Goal: Browse casually: Explore the website without a specific task or goal

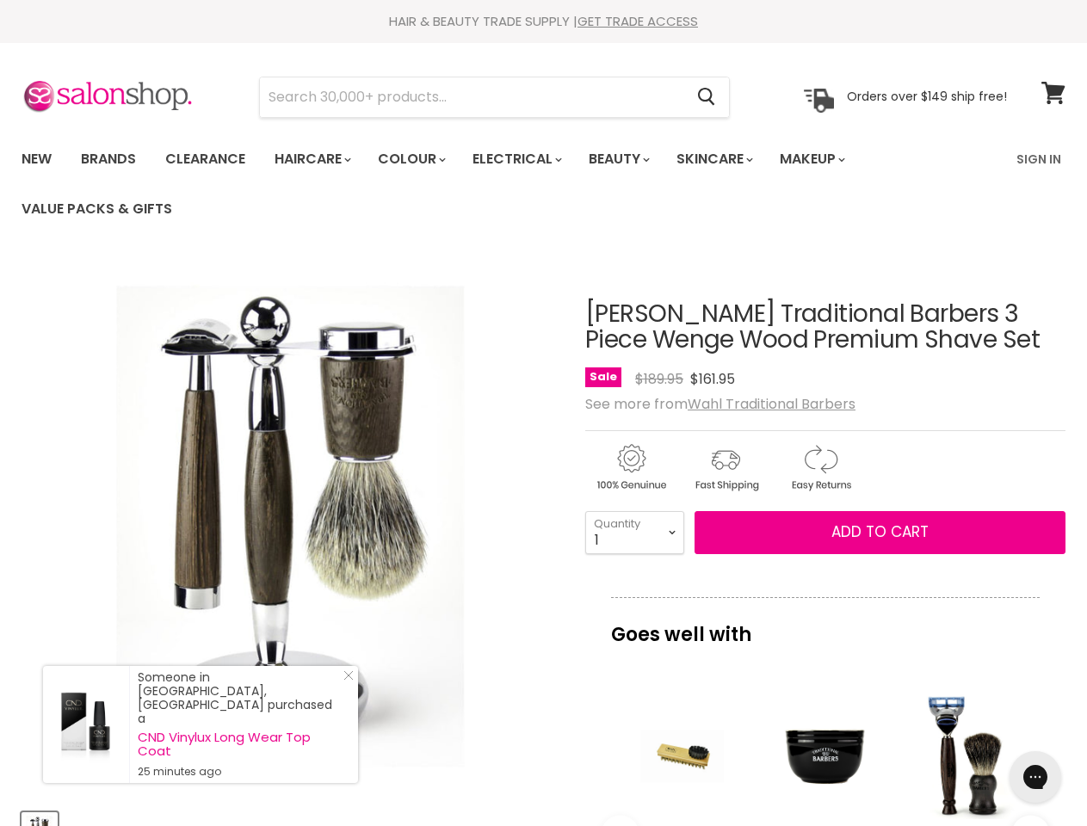
click at [543, 413] on div "Click or scroll to zoom Tap or pinch to zoom" at bounding box center [291, 527] width 538 height 538
click at [473, 97] on input "Search" at bounding box center [472, 97] width 424 height 40
click at [708, 97] on icon "Search" at bounding box center [706, 98] width 17 height 18
click at [318, 159] on link "Haircare" at bounding box center [312, 159] width 100 height 36
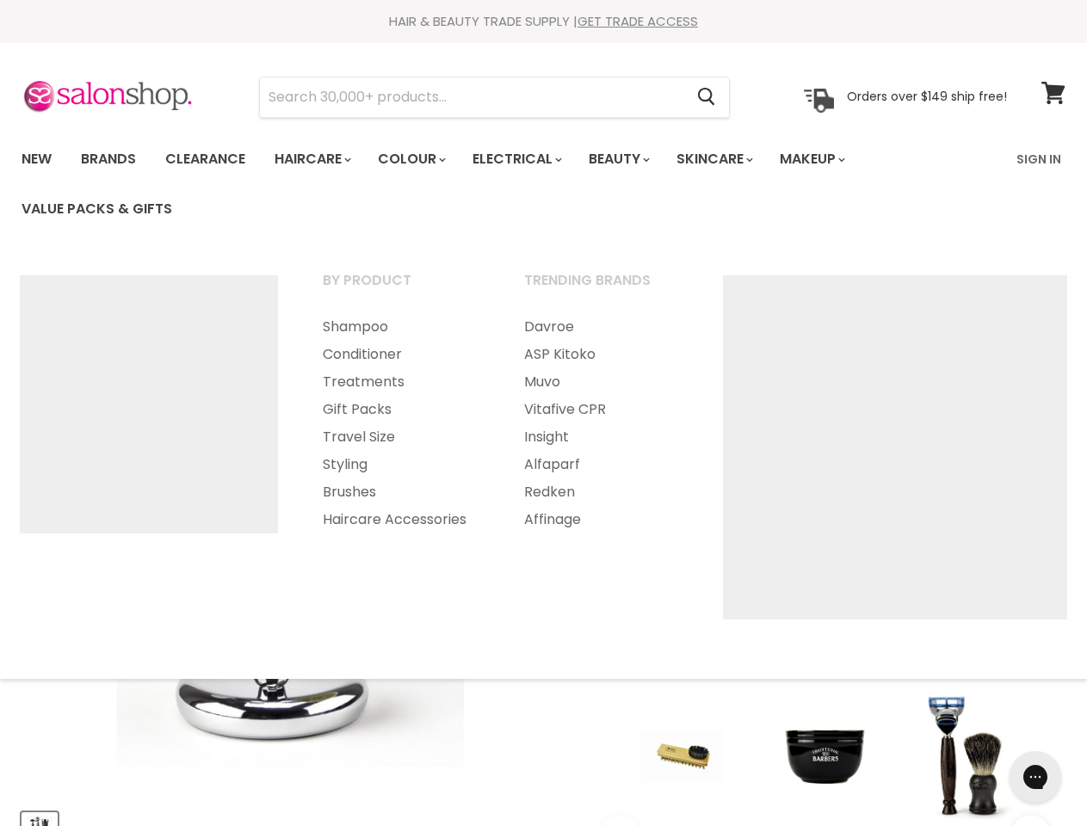
click at [421, 159] on link "Colour" at bounding box center [410, 159] width 91 height 36
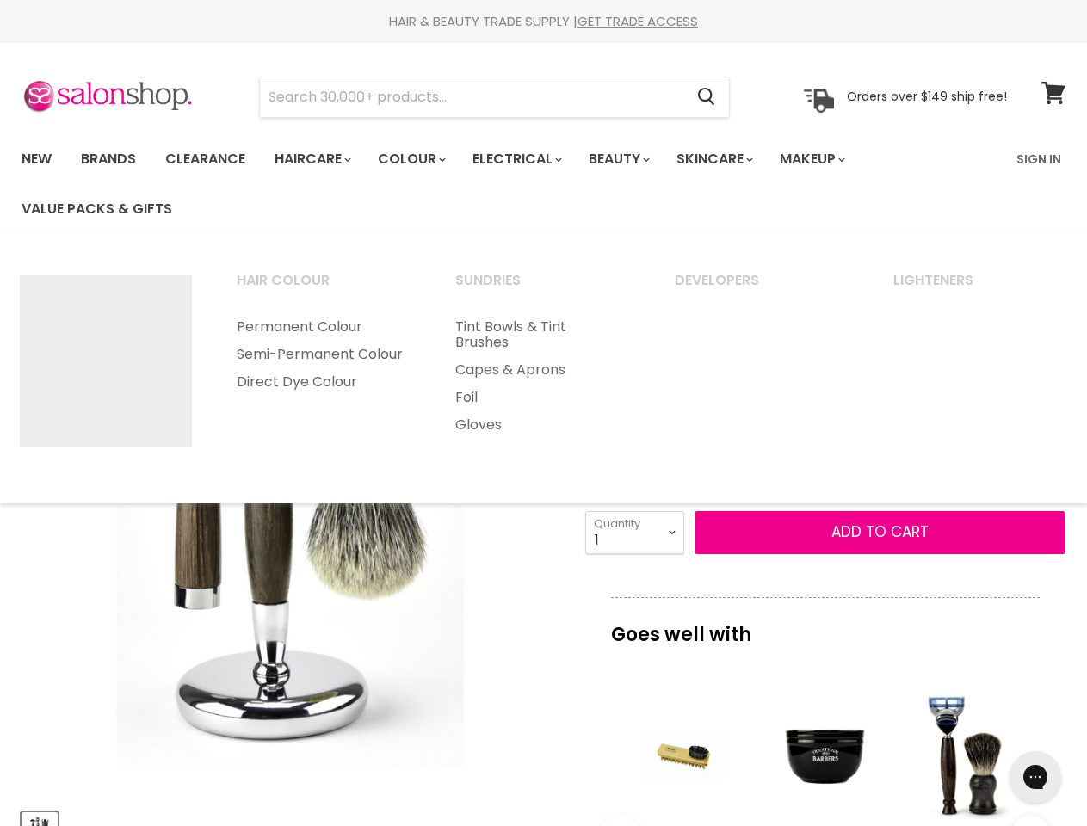
click at [529, 159] on link "Electrical" at bounding box center [516, 159] width 113 height 36
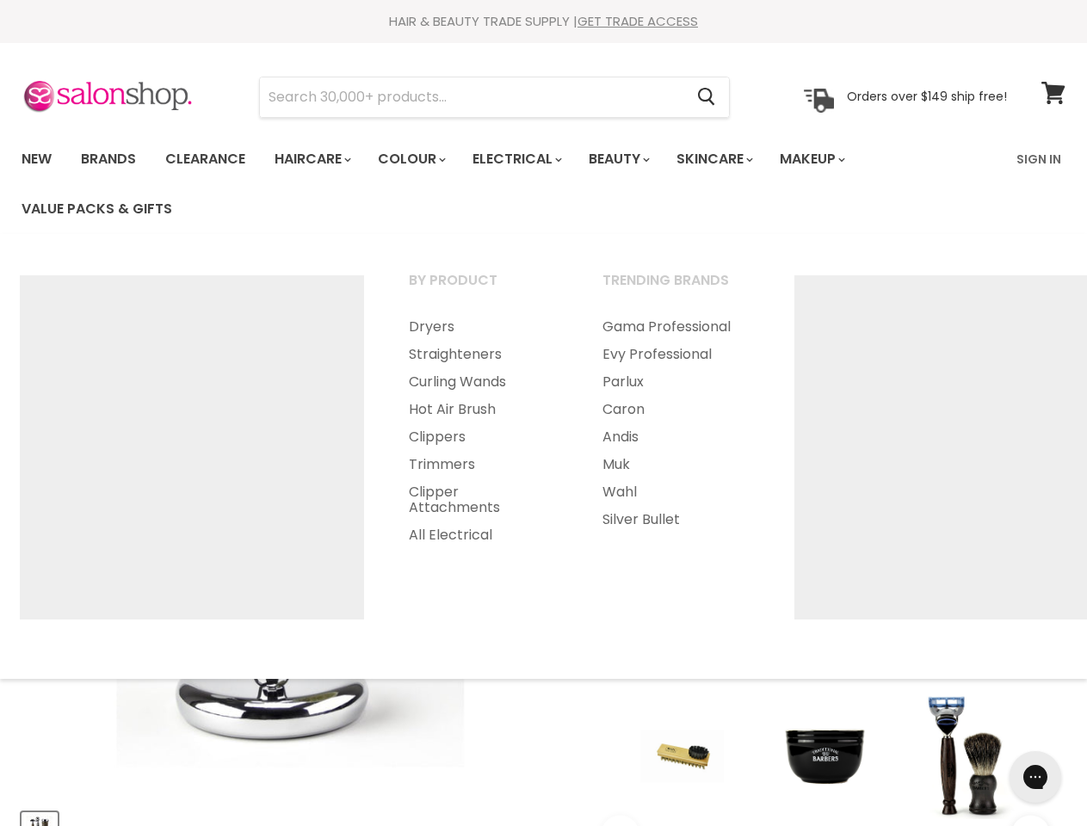
click at [634, 159] on link "Beauty" at bounding box center [618, 159] width 84 height 36
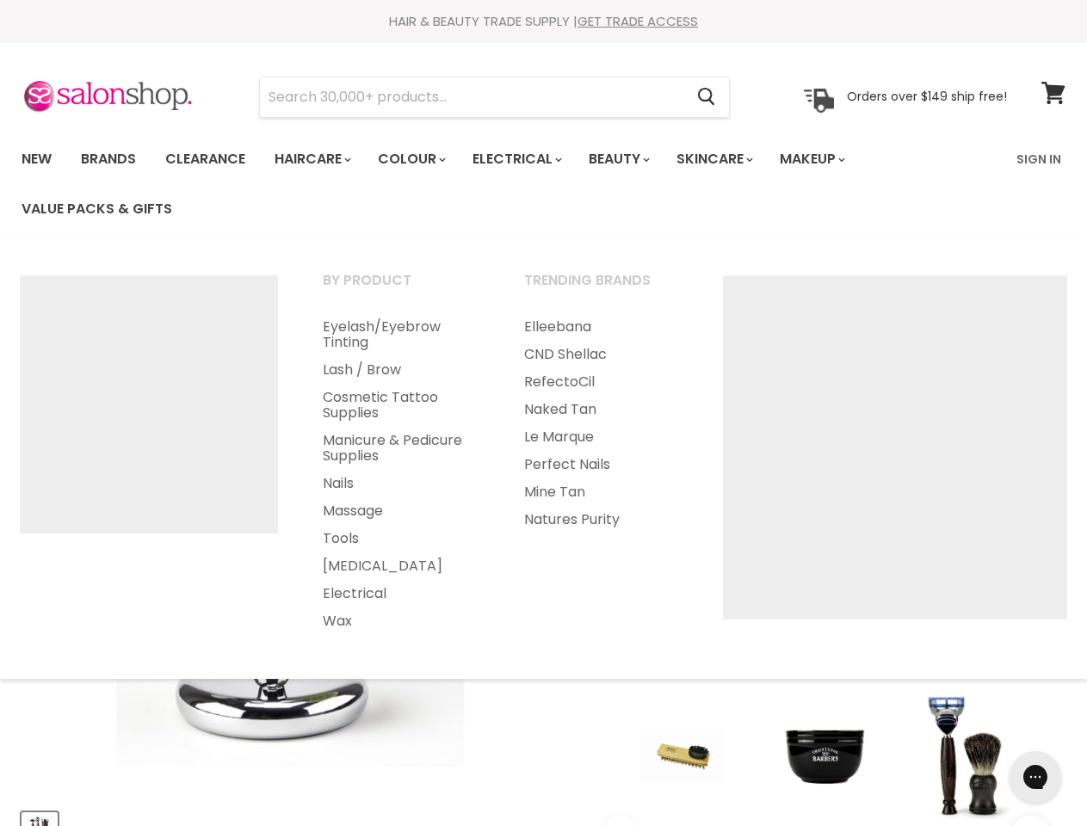
click at [733, 159] on link "Skincare" at bounding box center [714, 159] width 100 height 36
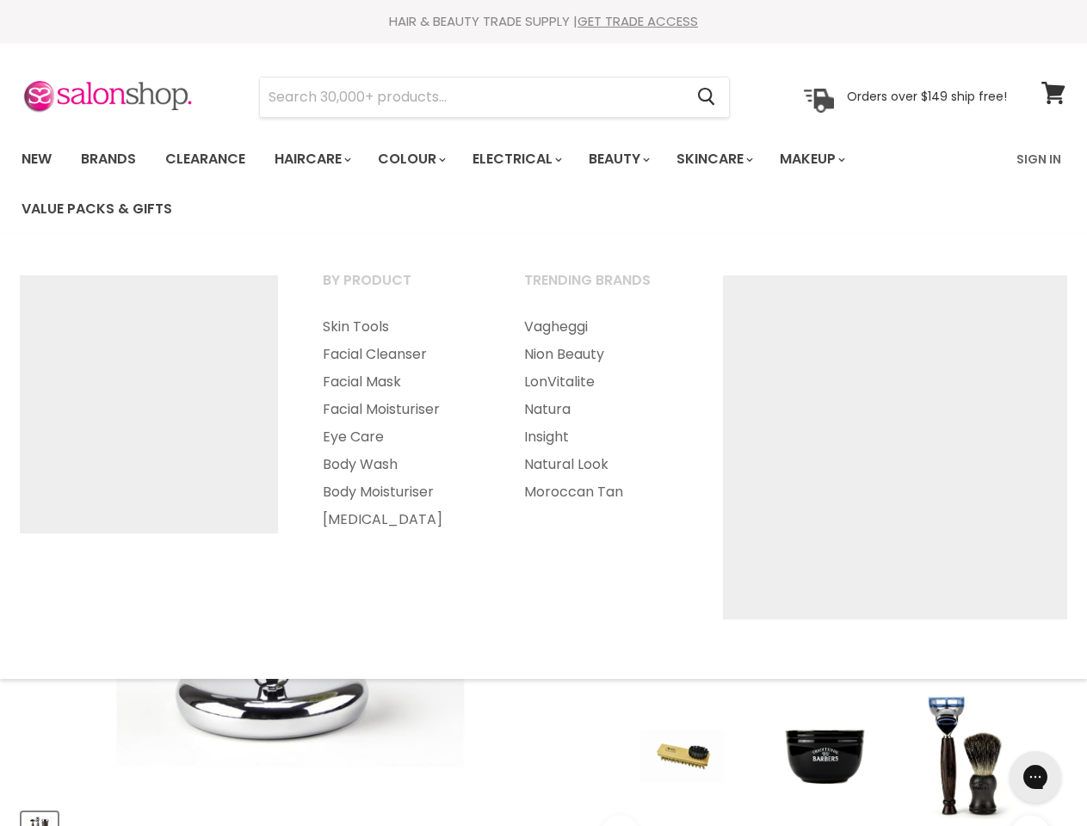
click at [836, 159] on link "Makeup" at bounding box center [811, 159] width 89 height 36
click at [543, 542] on ul "By Product Foundation Cheeks Brows Lips" at bounding box center [543, 456] width 1091 height 411
